Goal: Transaction & Acquisition: Purchase product/service

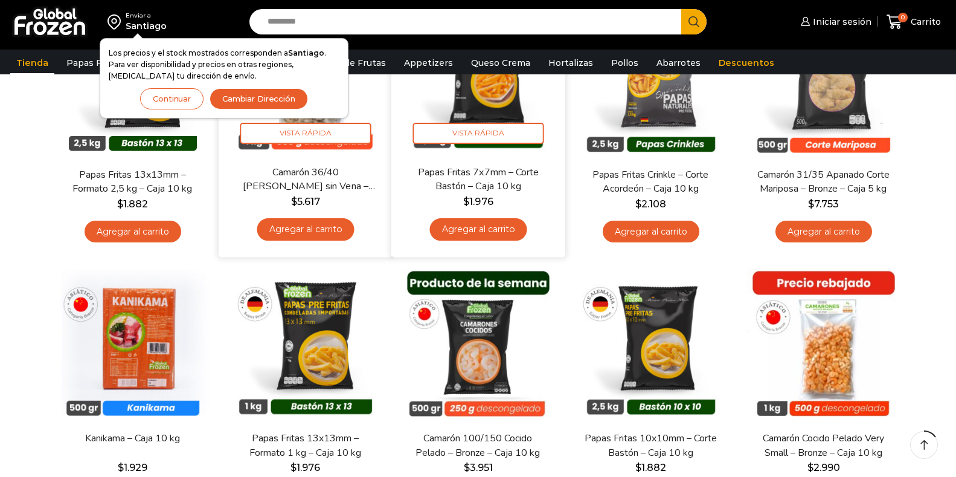
click at [289, 228] on link "Agregar al carrito" at bounding box center [305, 229] width 97 height 22
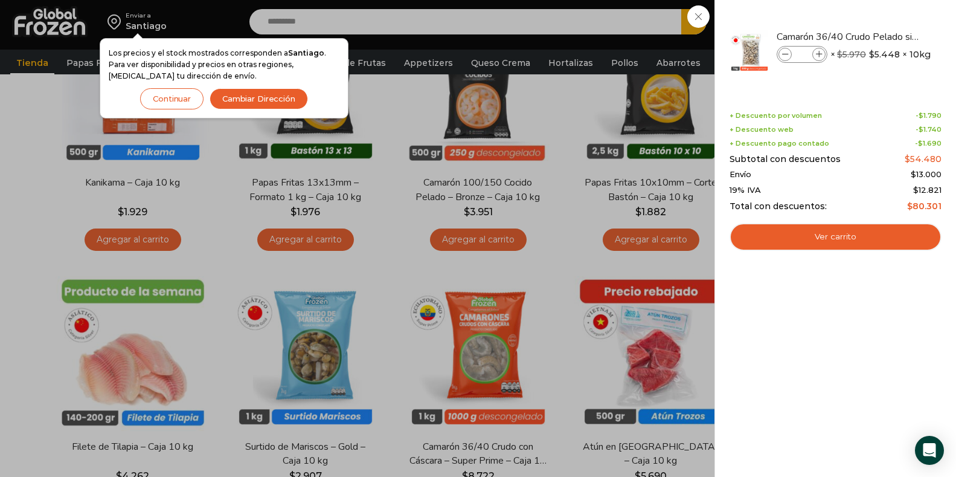
scroll to position [544, 0]
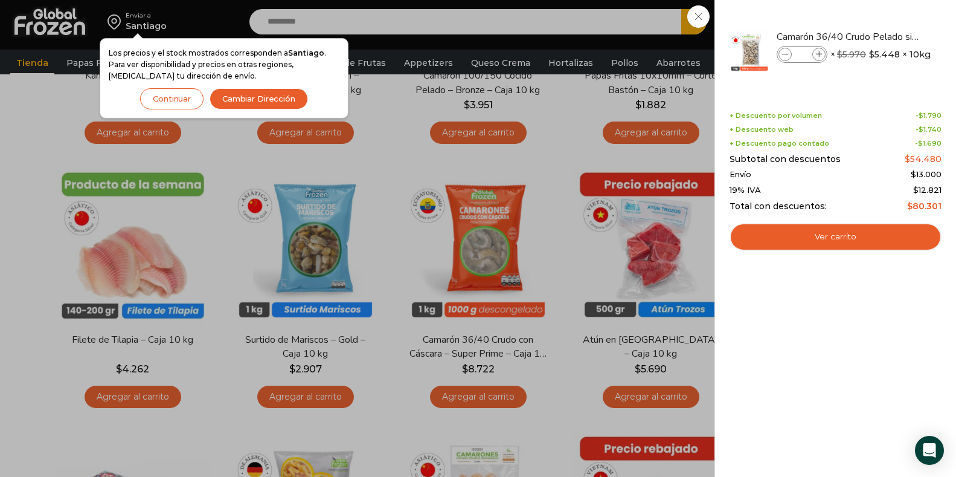
click at [884, 10] on div "1 Carrito 1 1 Shopping Cart *" at bounding box center [914, 22] width 60 height 28
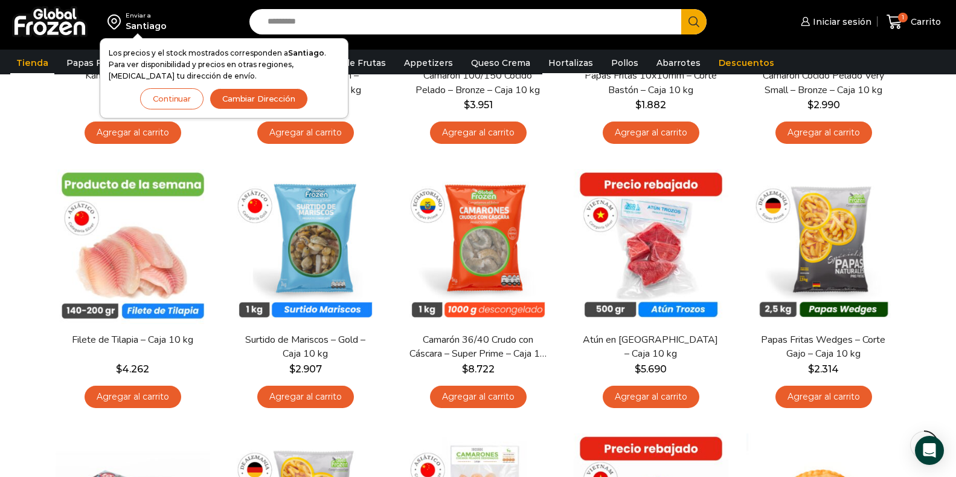
click at [557, 63] on link "Hortalizas" at bounding box center [571, 62] width 57 height 23
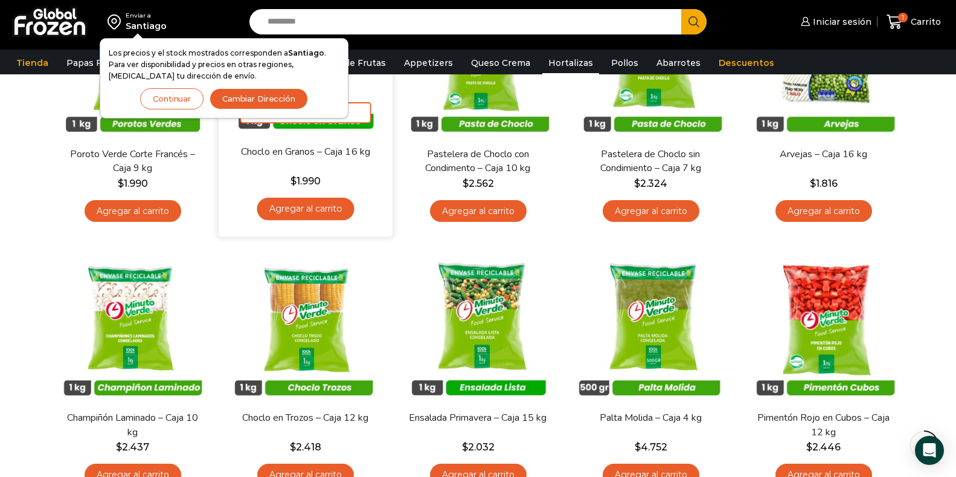
scroll to position [181, 0]
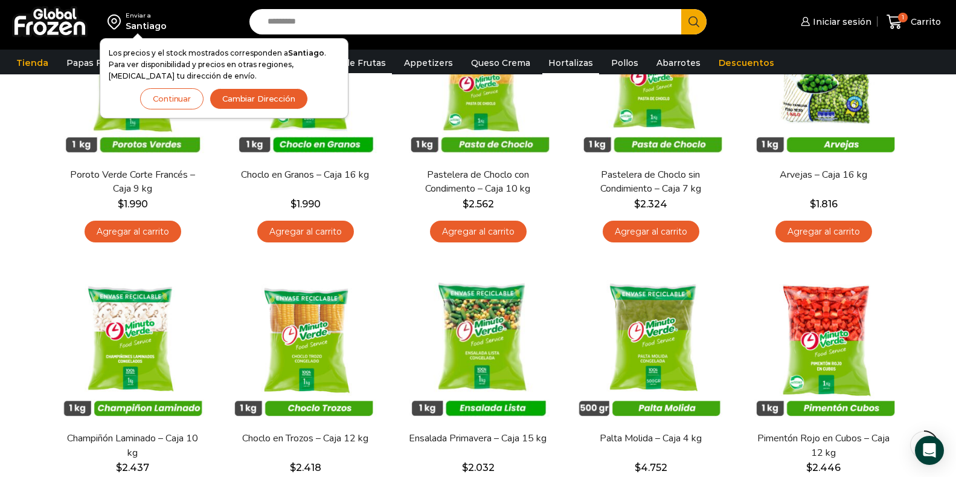
click at [371, 62] on link "Pulpa de Frutas" at bounding box center [352, 62] width 82 height 23
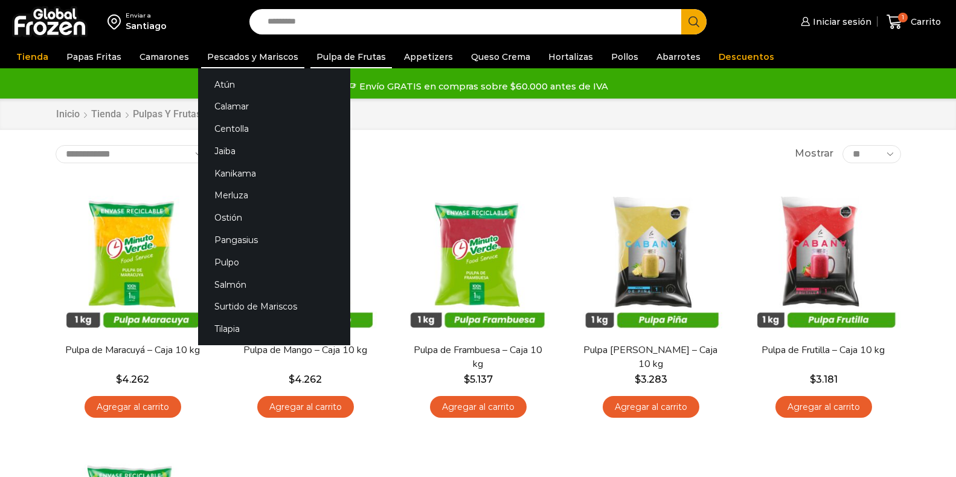
click at [231, 50] on link "Pescados y Mariscos" at bounding box center [252, 56] width 103 height 23
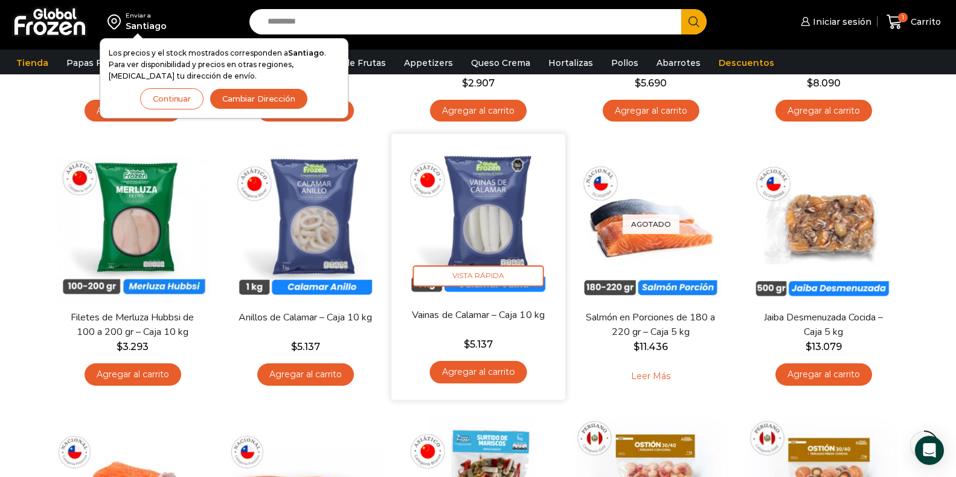
click at [463, 369] on link "Agregar al carrito" at bounding box center [478, 372] width 97 height 22
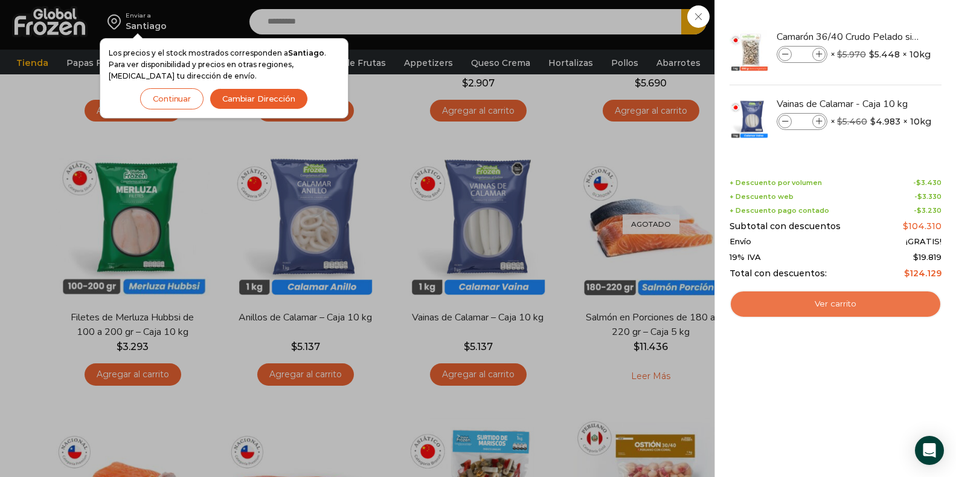
click at [832, 301] on link "Ver carrito" at bounding box center [836, 304] width 212 height 28
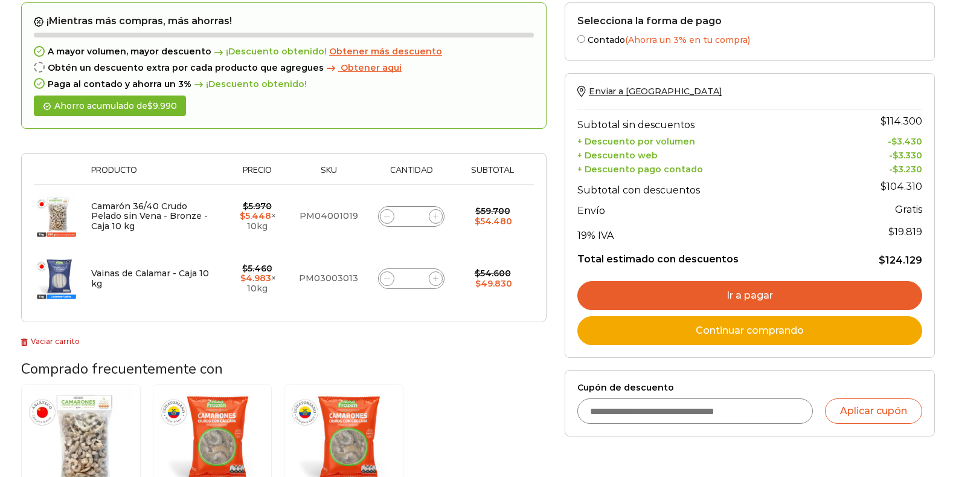
scroll to position [362, 0]
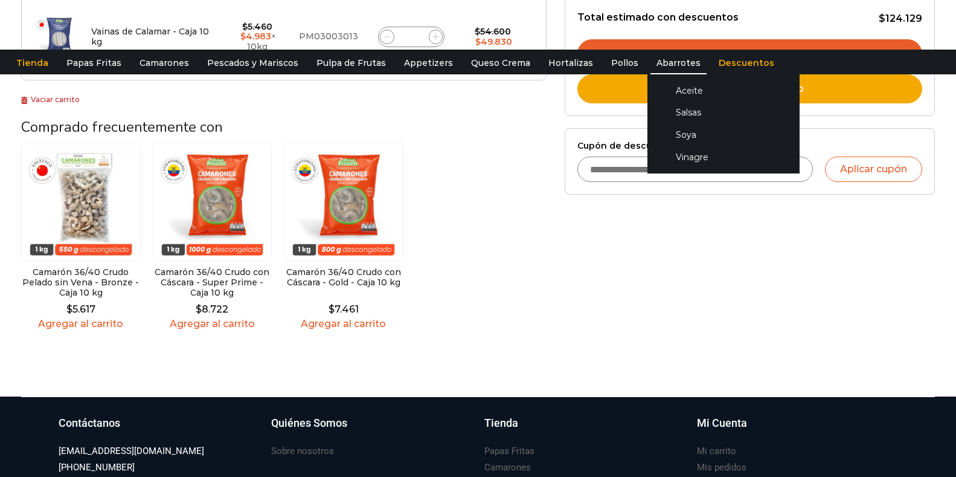
click at [651, 57] on link "Abarrotes" at bounding box center [679, 62] width 56 height 23
click at [686, 158] on link "Vinagre" at bounding box center [724, 157] width 128 height 22
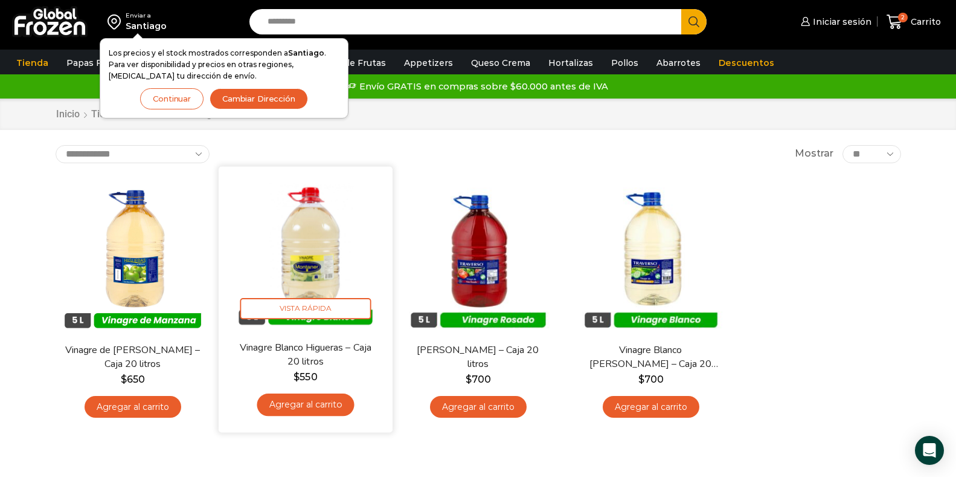
click at [306, 393] on link "Agregar al carrito" at bounding box center [305, 404] width 97 height 22
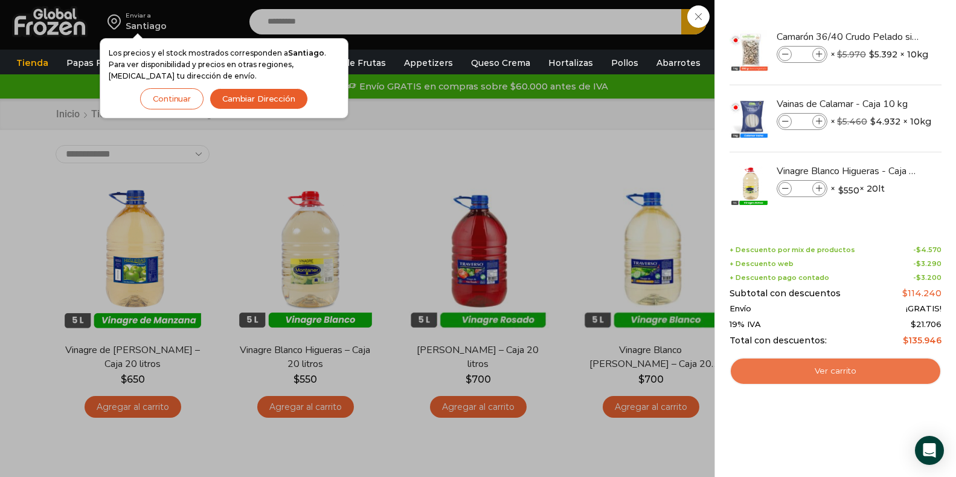
click at [825, 369] on link "Ver carrito" at bounding box center [836, 371] width 212 height 28
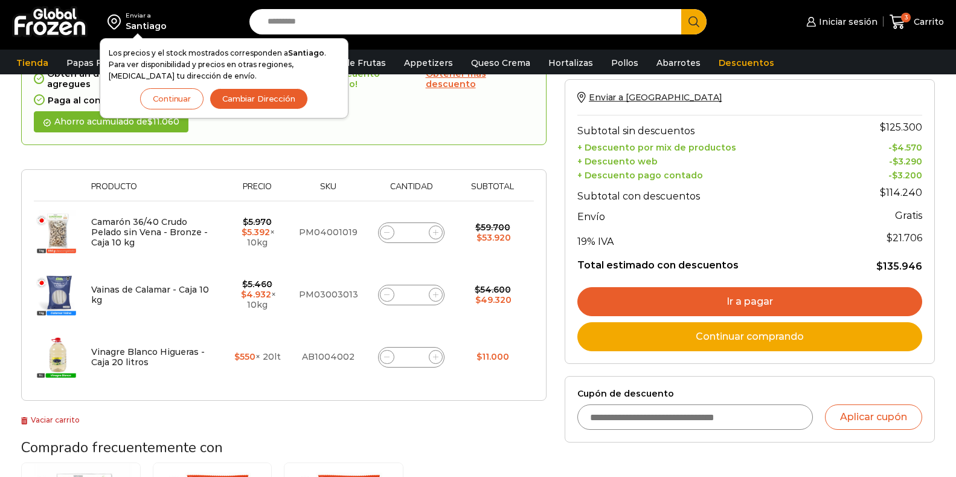
click at [750, 299] on link "Ir a pagar" at bounding box center [750, 301] width 345 height 29
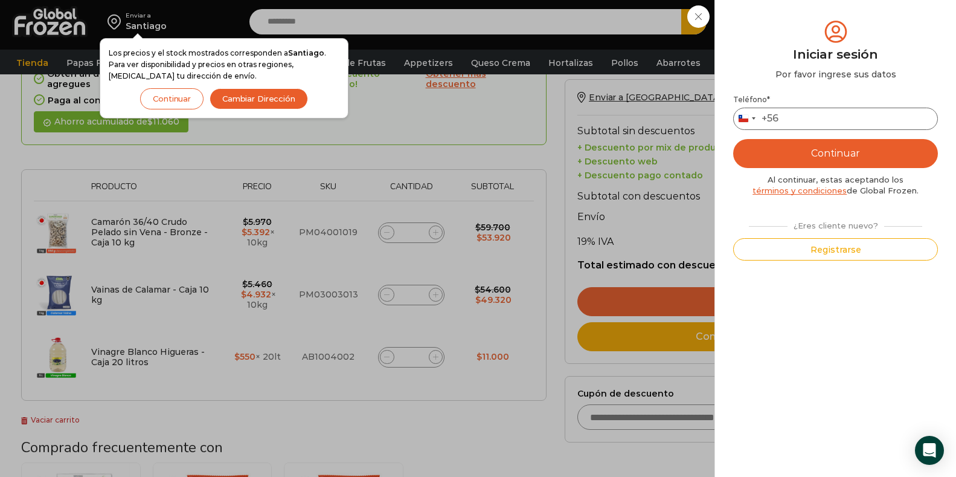
click at [808, 115] on input "Teléfono *" at bounding box center [835, 119] width 205 height 22
type input "*********"
click at [842, 151] on button "Continuar" at bounding box center [835, 153] width 205 height 29
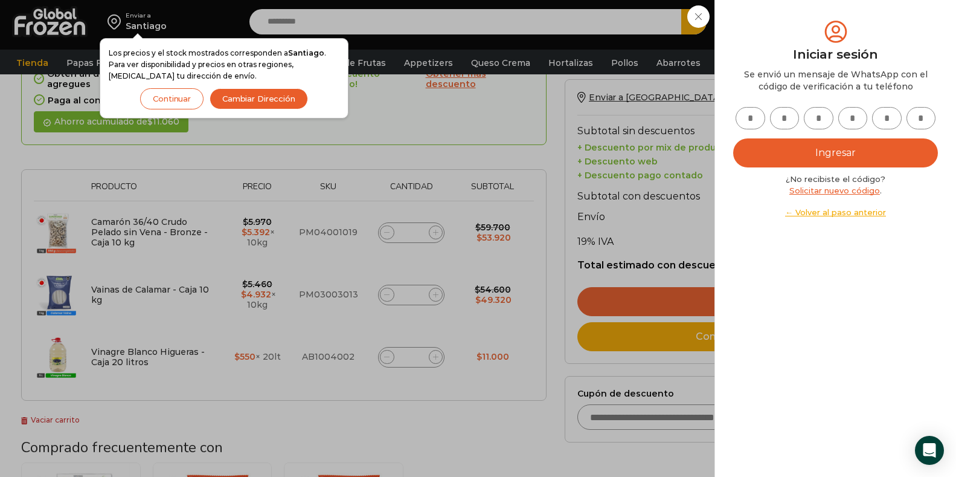
click at [753, 110] on input "text" at bounding box center [751, 118] width 30 height 22
type input "*"
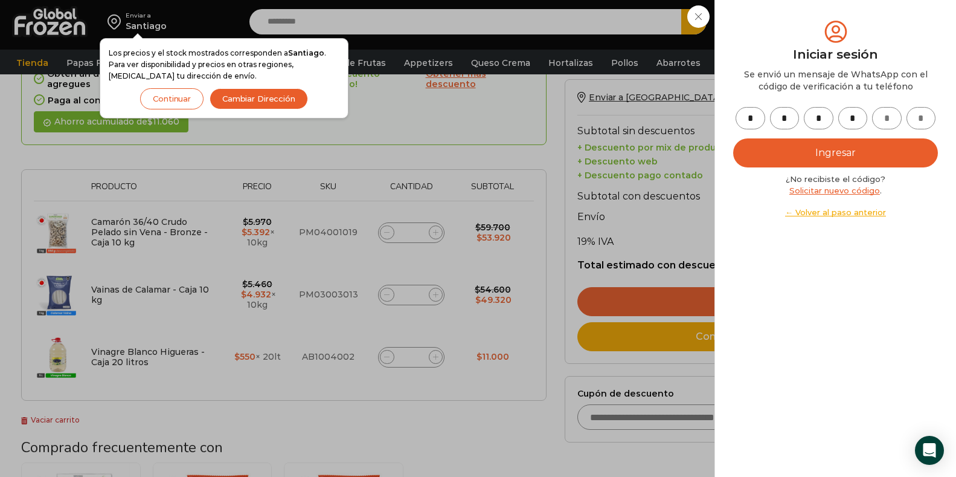
type input "*"
click at [851, 155] on button "Ingresar" at bounding box center [835, 152] width 205 height 29
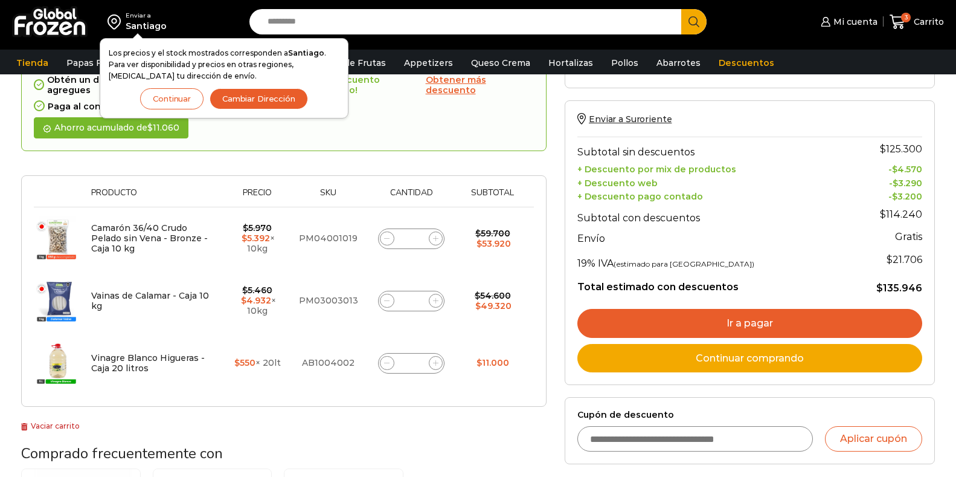
click at [694, 315] on link "Ir a pagar" at bounding box center [750, 323] width 345 height 29
click at [177, 98] on button "Continuar" at bounding box center [171, 98] width 63 height 21
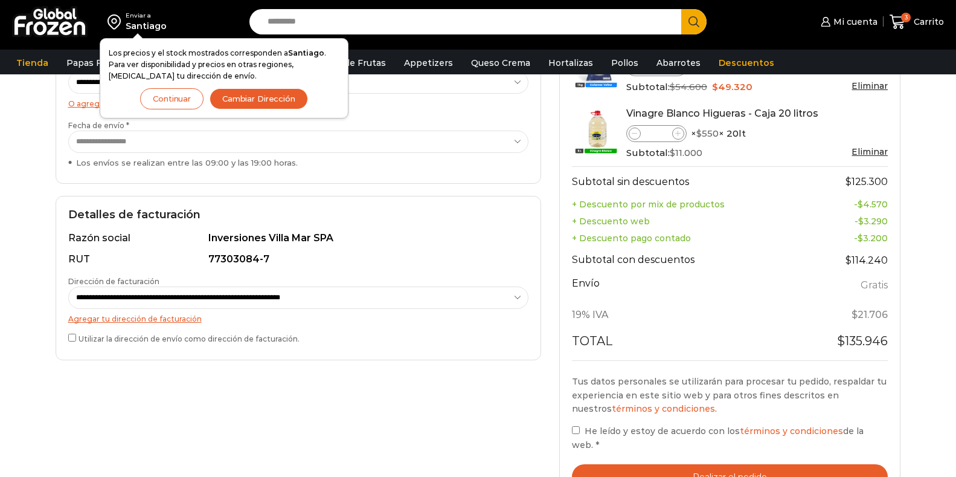
scroll to position [121, 0]
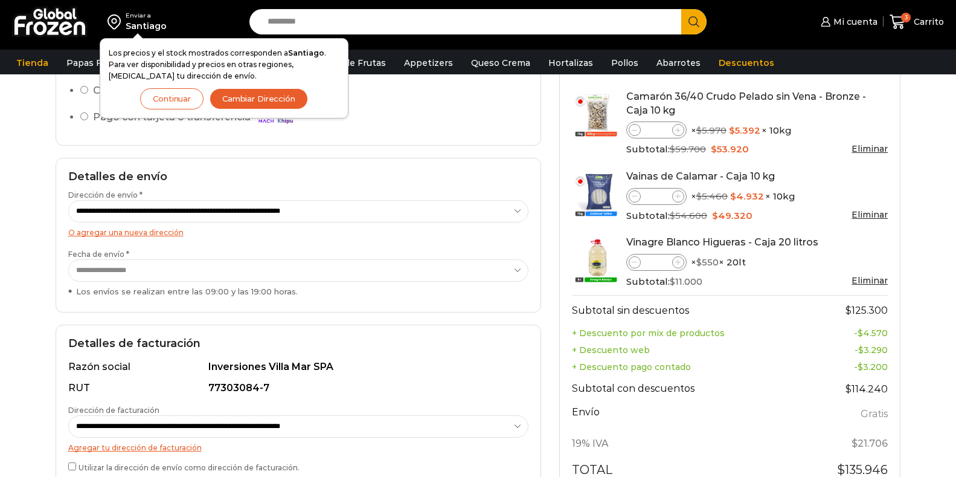
click at [183, 98] on button "Continuar" at bounding box center [171, 98] width 63 height 21
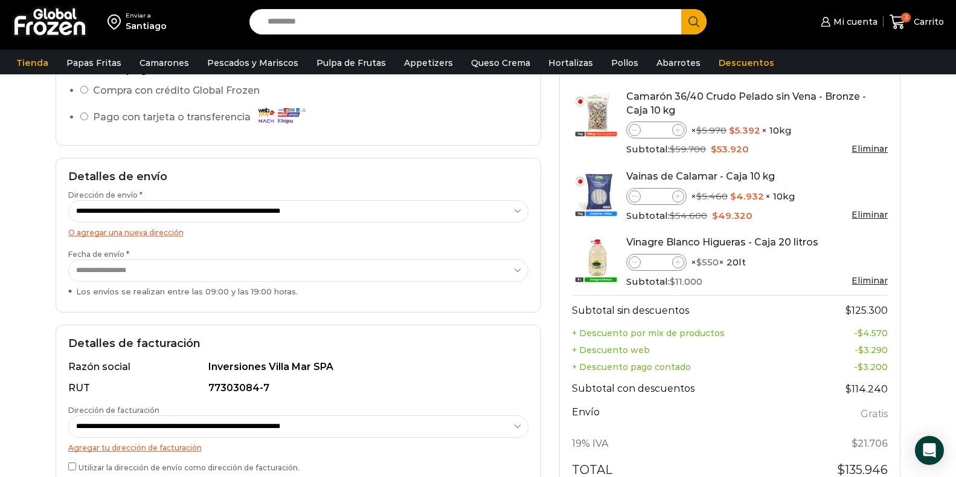
scroll to position [302, 0]
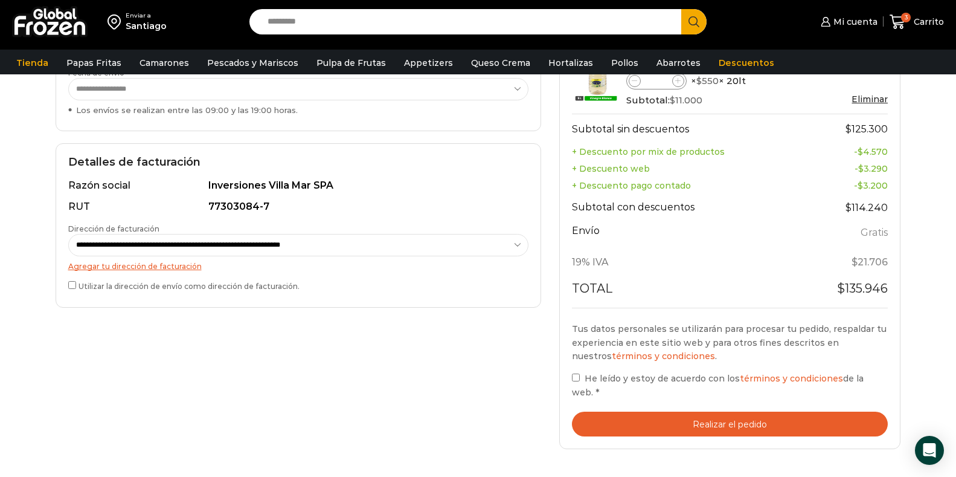
click at [569, 378] on div "Tu pedido Product Camarón 36/40 Crudo Pelado sin Vena - Bronze - Caja 10 kg Cam…" at bounding box center [730, 153] width 342 height 592
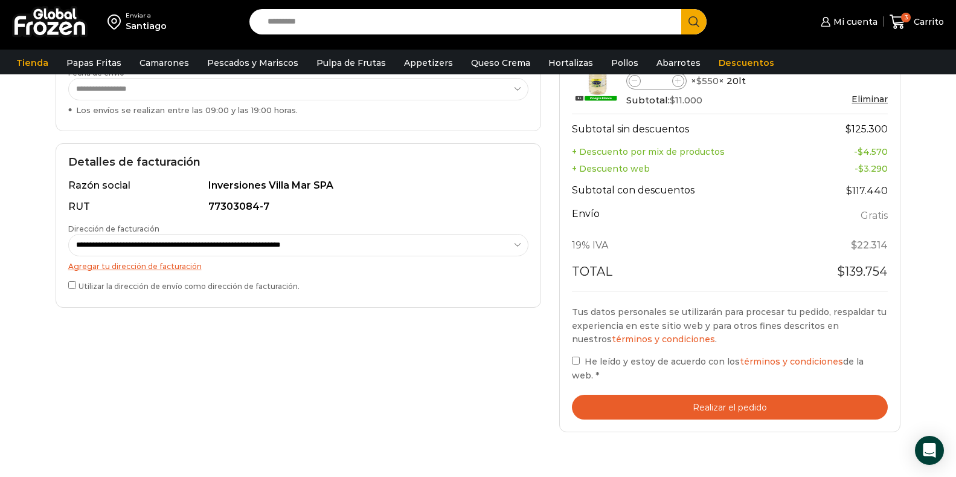
click at [729, 395] on button "Realizar el pedido" at bounding box center [730, 407] width 317 height 25
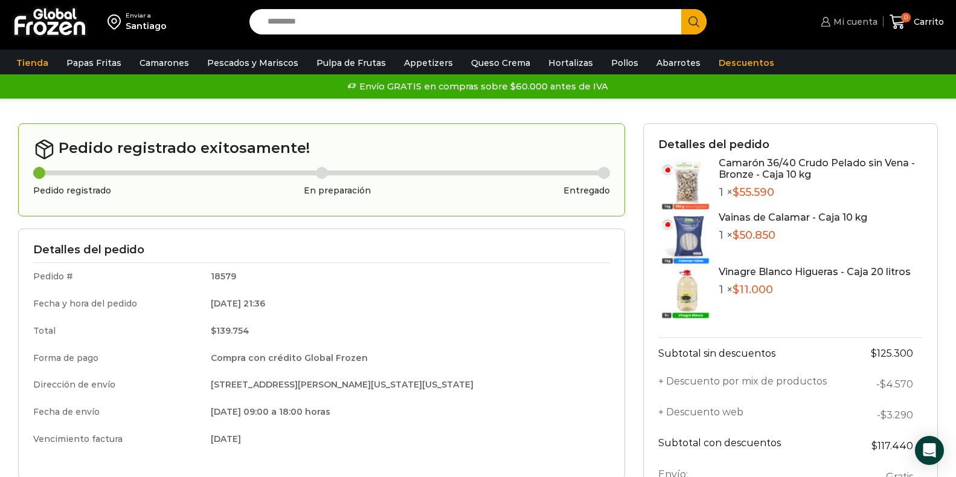
click at [861, 23] on span "Mi cuenta" at bounding box center [854, 22] width 47 height 12
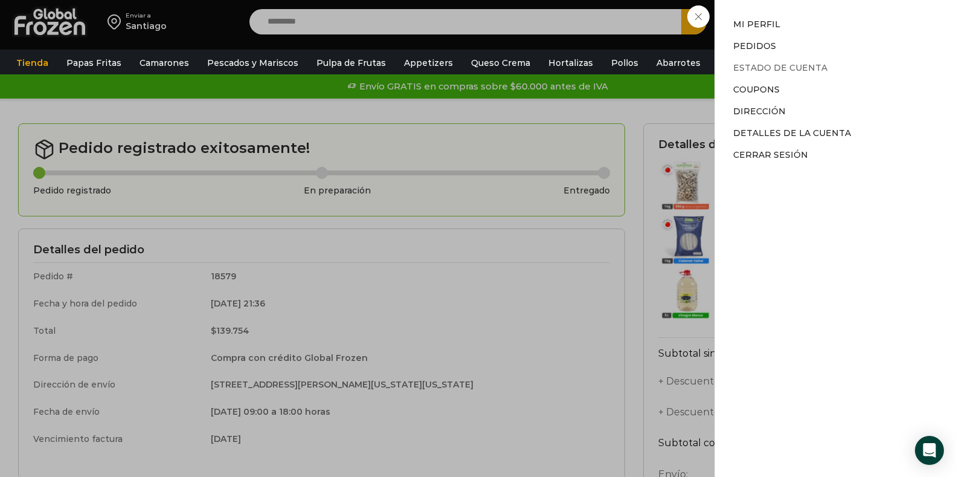
click at [762, 66] on link "Estado de Cuenta" at bounding box center [780, 67] width 94 height 11
